Goal: Book appointment/travel/reservation

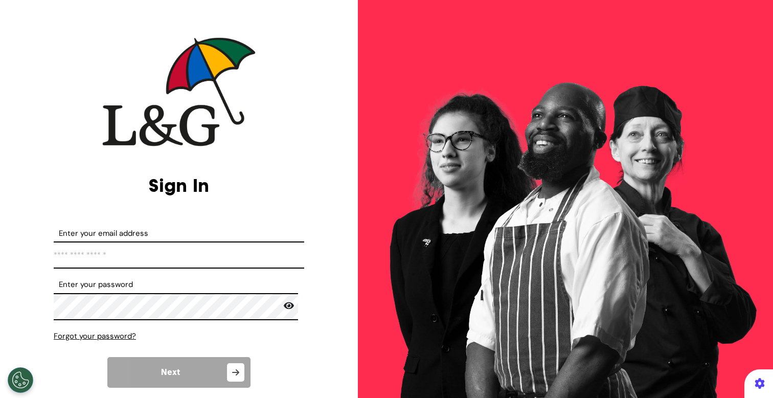
click at [152, 256] on input "Enter your email address" at bounding box center [179, 254] width 251 height 27
type input "**********"
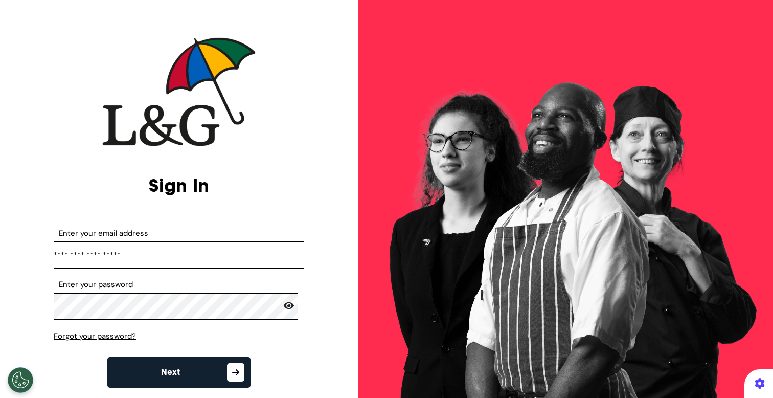
click at [175, 370] on span "Next" at bounding box center [170, 372] width 19 height 8
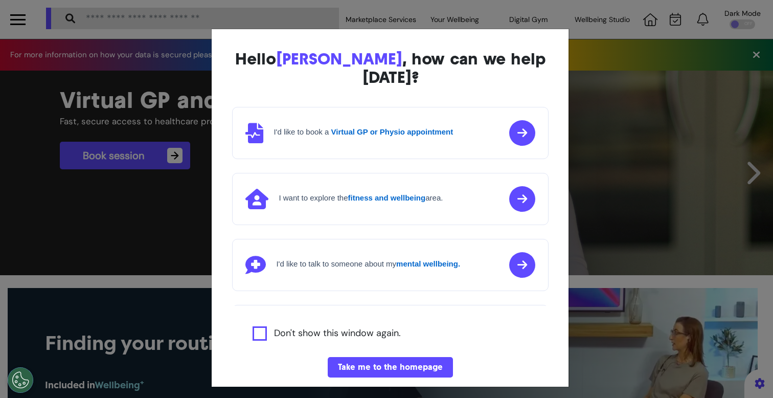
scroll to position [0, 386]
click at [186, 120] on div "Hello [PERSON_NAME] , how can we help [DATE]? I'd like to book a Virtual GP or …" at bounding box center [386, 199] width 773 height 398
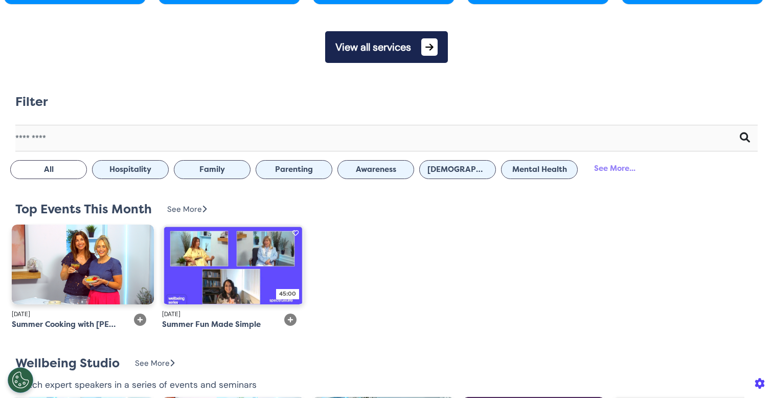
click at [393, 57] on button "View all services" at bounding box center [386, 47] width 123 height 32
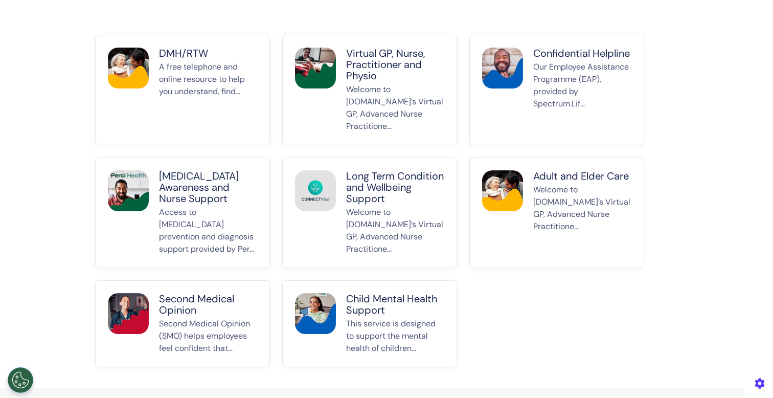
click at [211, 127] on p "A free telephone and online resource to help you understand, find..." at bounding box center [208, 97] width 98 height 72
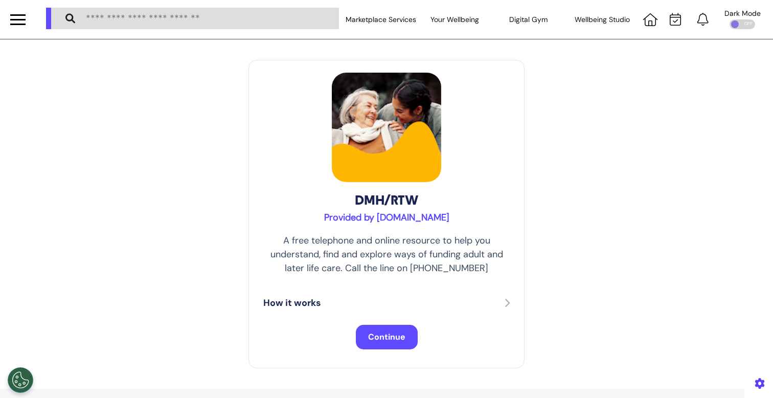
click at [385, 338] on span "Continue" at bounding box center [386, 336] width 37 height 11
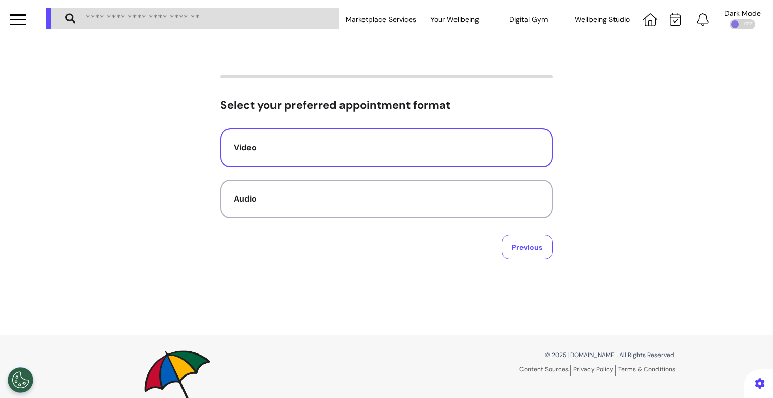
click at [372, 142] on div "Video" at bounding box center [387, 148] width 306 height 12
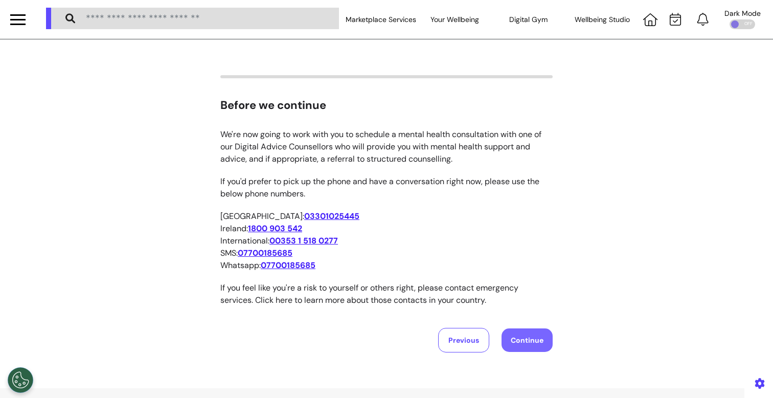
click at [524, 342] on button "Continue" at bounding box center [527, 340] width 51 height 24
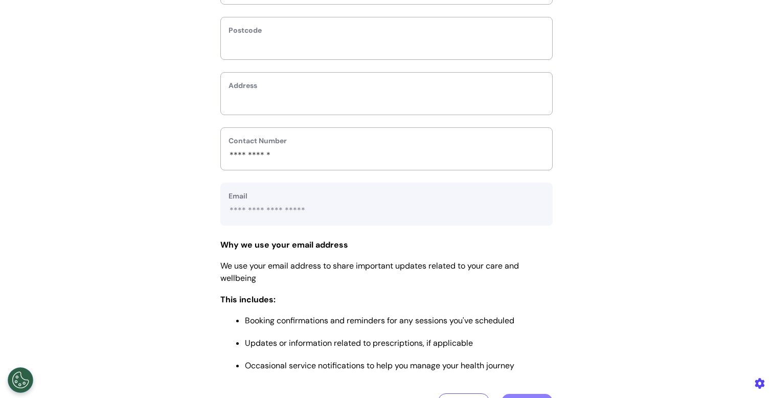
scroll to position [119, 0]
